Goal: Find specific page/section: Find specific page/section

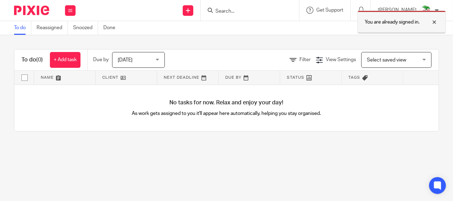
click at [435, 22] on div at bounding box center [429, 22] width 19 height 8
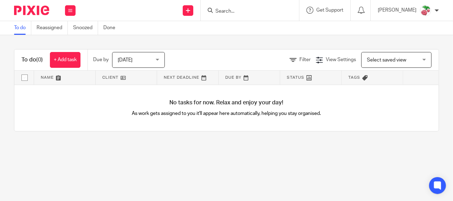
click at [254, 12] on input "Search" at bounding box center [246, 11] width 63 height 6
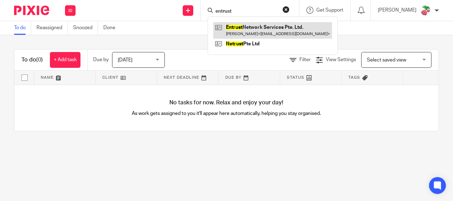
type input "entrust"
click at [255, 25] on link at bounding box center [272, 30] width 119 height 16
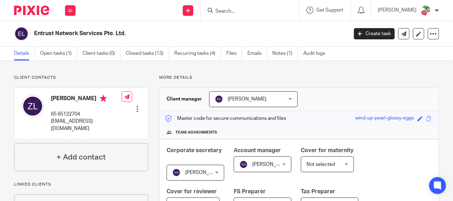
scroll to position [35, 0]
